Goal: Check status: Check status

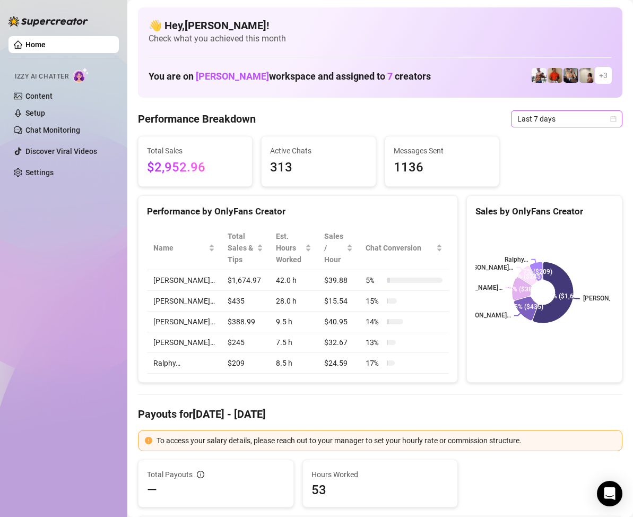
click at [610, 120] on icon "calendar" at bounding box center [613, 119] width 6 height 6
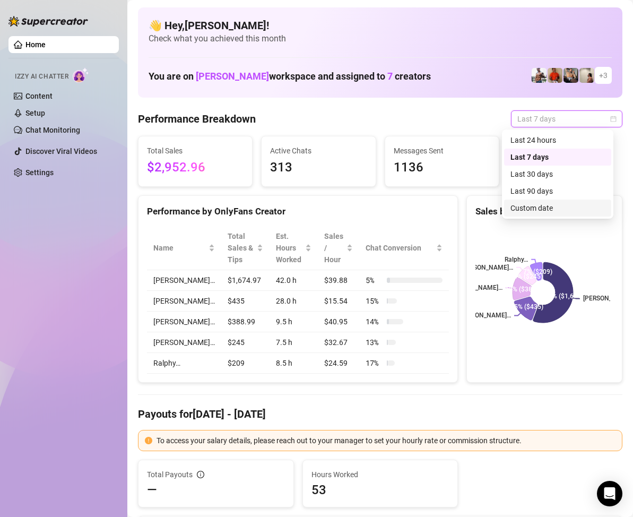
click at [544, 208] on div "Custom date" at bounding box center [558, 208] width 94 height 12
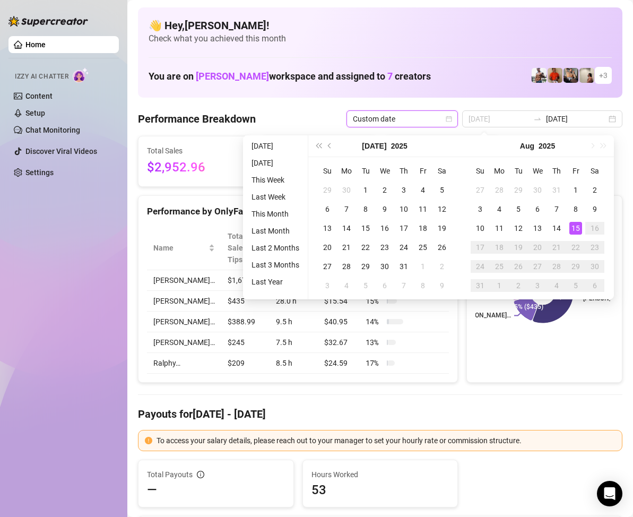
type input "[DATE]"
click at [573, 226] on div "15" at bounding box center [575, 228] width 13 height 13
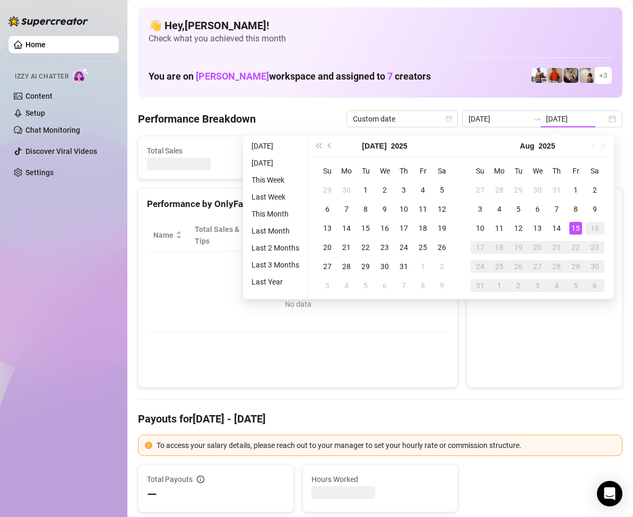
type input "[DATE]"
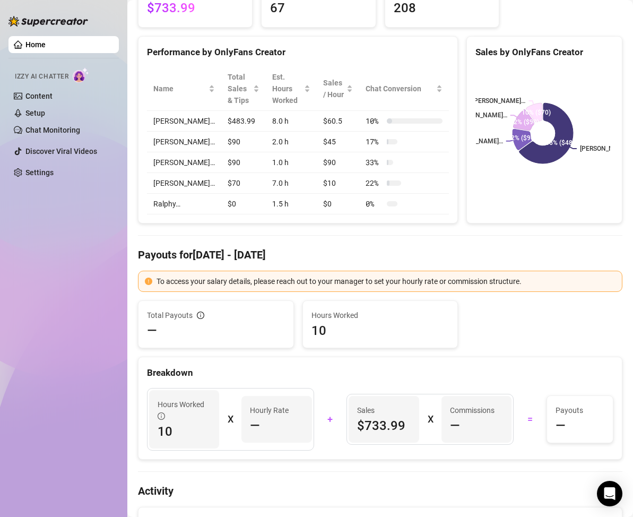
scroll to position [53, 0]
